Goal: Task Accomplishment & Management: Manage account settings

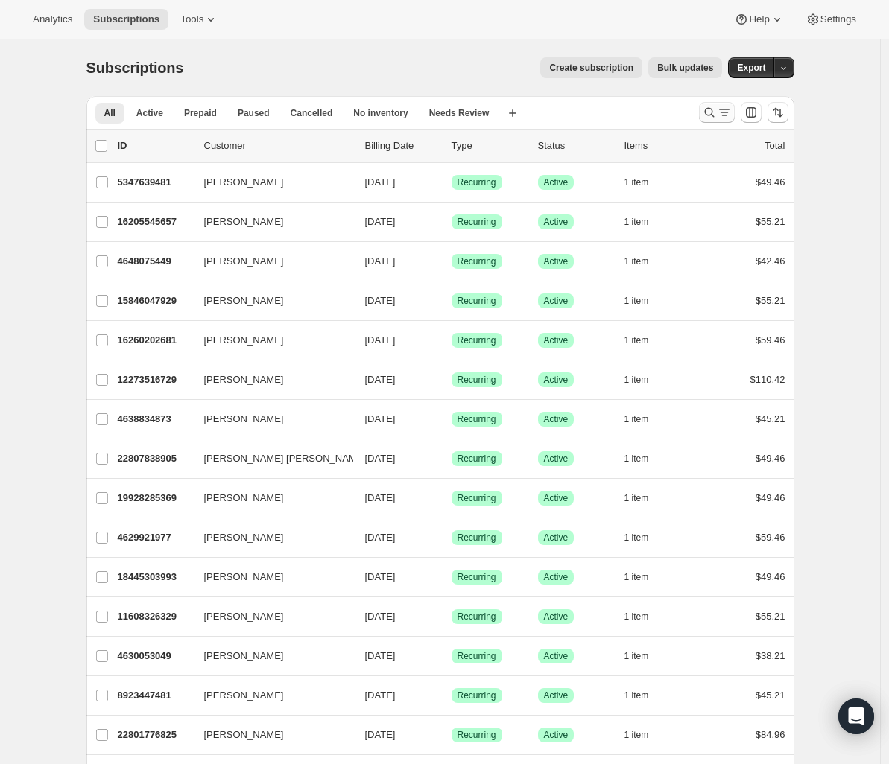
click at [712, 116] on icon "Search and filter results" at bounding box center [709, 112] width 15 height 15
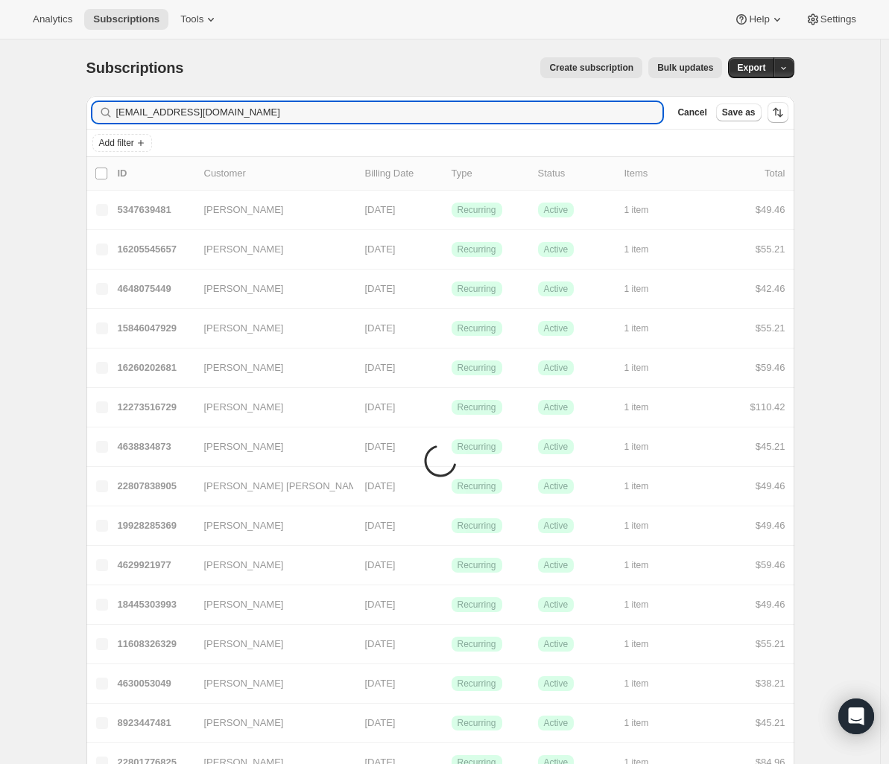
type input "[EMAIL_ADDRESS][DOMAIN_NAME]"
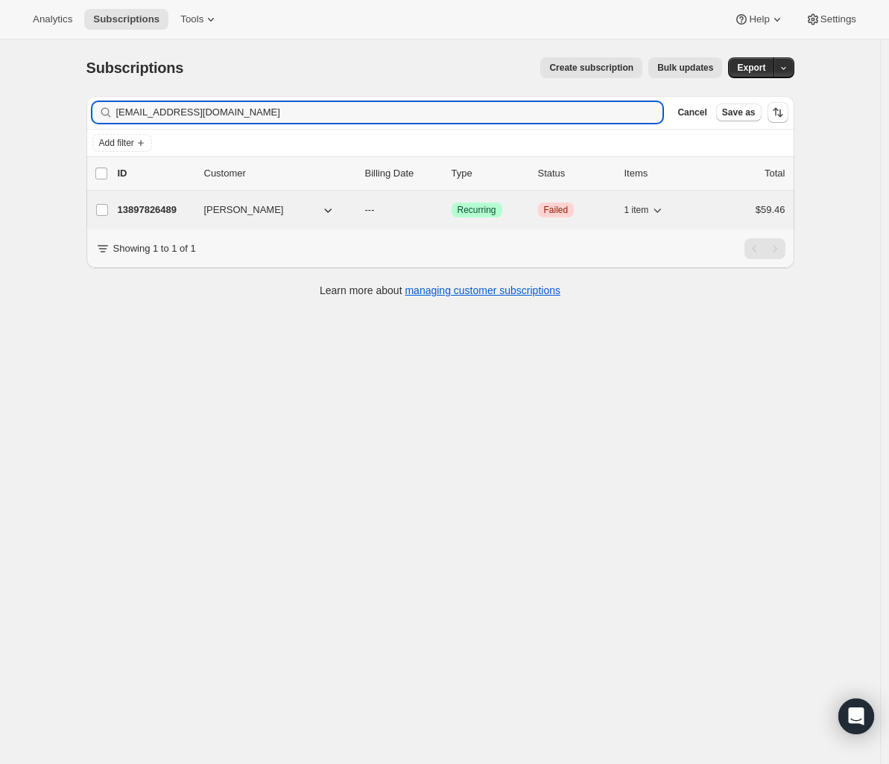
click at [171, 214] on p "13897826489" at bounding box center [155, 210] width 74 height 15
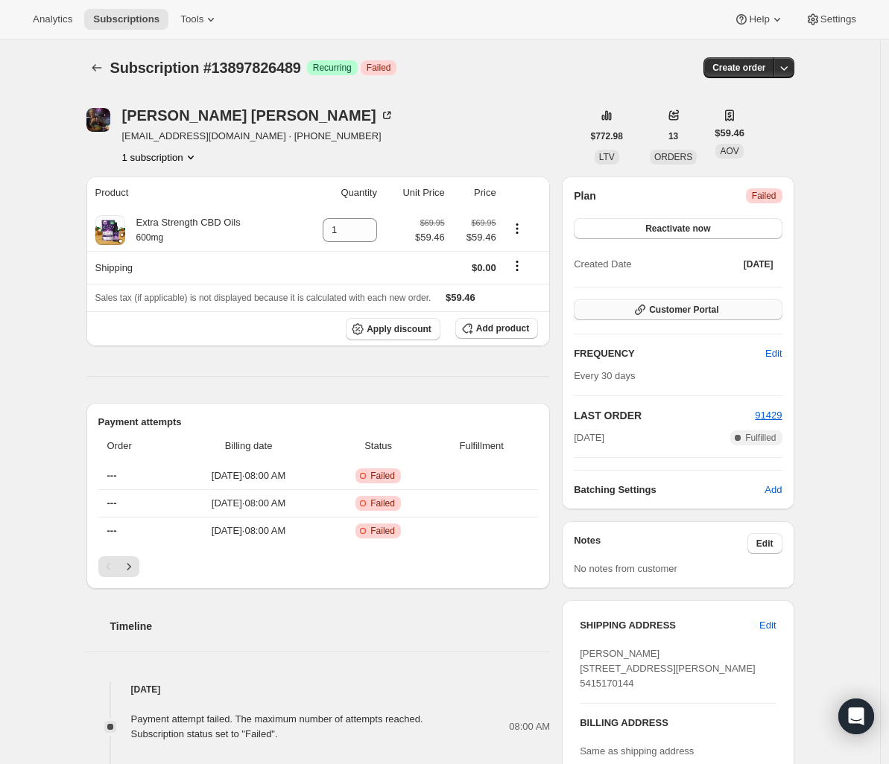
click at [676, 314] on span "Customer Portal" at bounding box center [683, 310] width 69 height 12
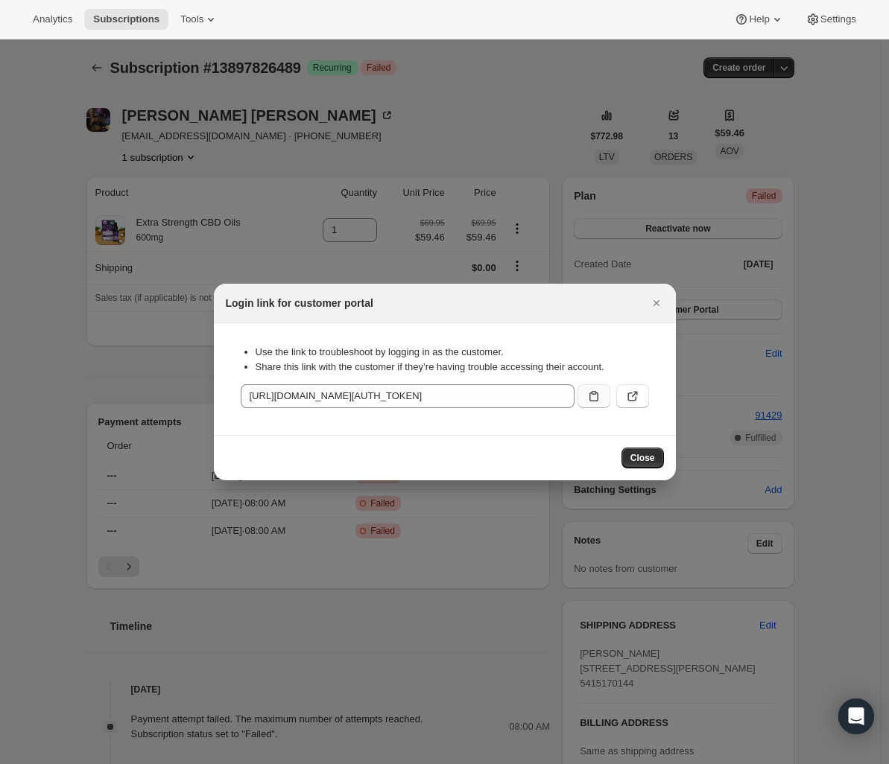
click at [584, 393] on button ":rc6:" at bounding box center [593, 396] width 33 height 24
